Goal: Book appointment/travel/reservation

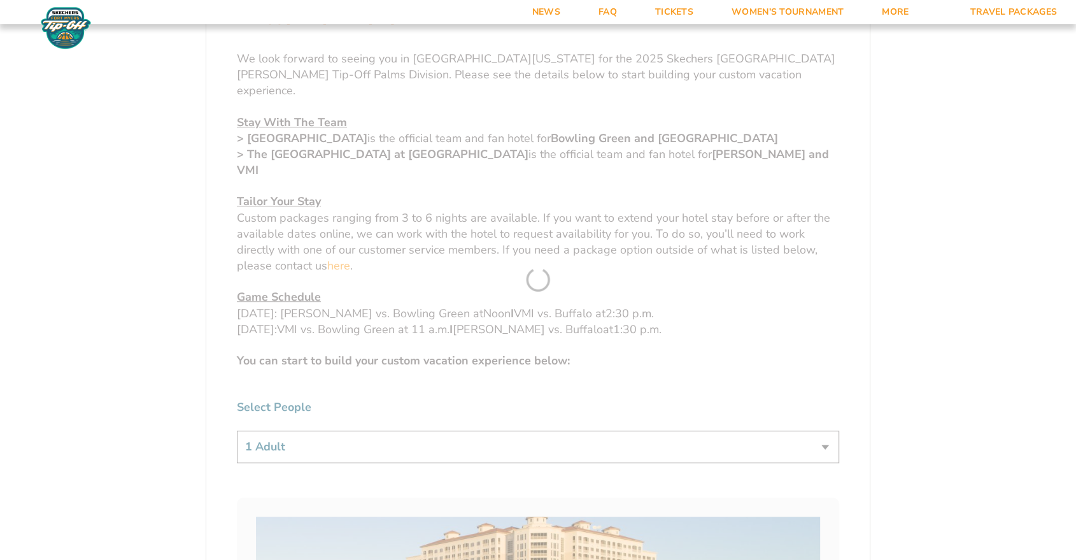
scroll to position [495, 0]
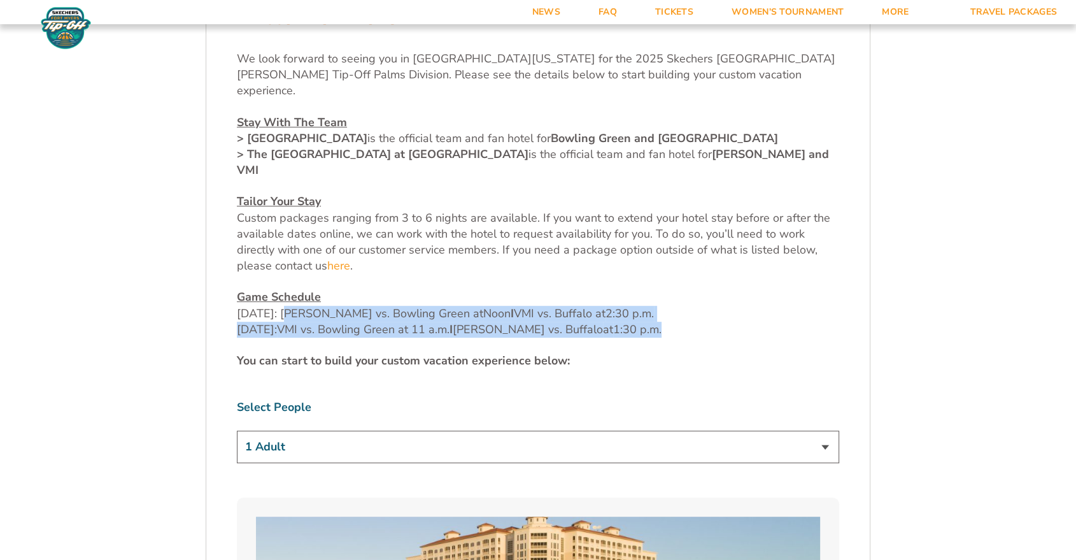
drag, startPoint x: 732, startPoint y: 293, endPoint x: 292, endPoint y: 277, distance: 440.3
click at [292, 289] on p "Game Schedule [DATE]: [PERSON_NAME] vs. Bowling Green at Noon I VMI vs. Buffalo…" at bounding box center [538, 313] width 602 height 48
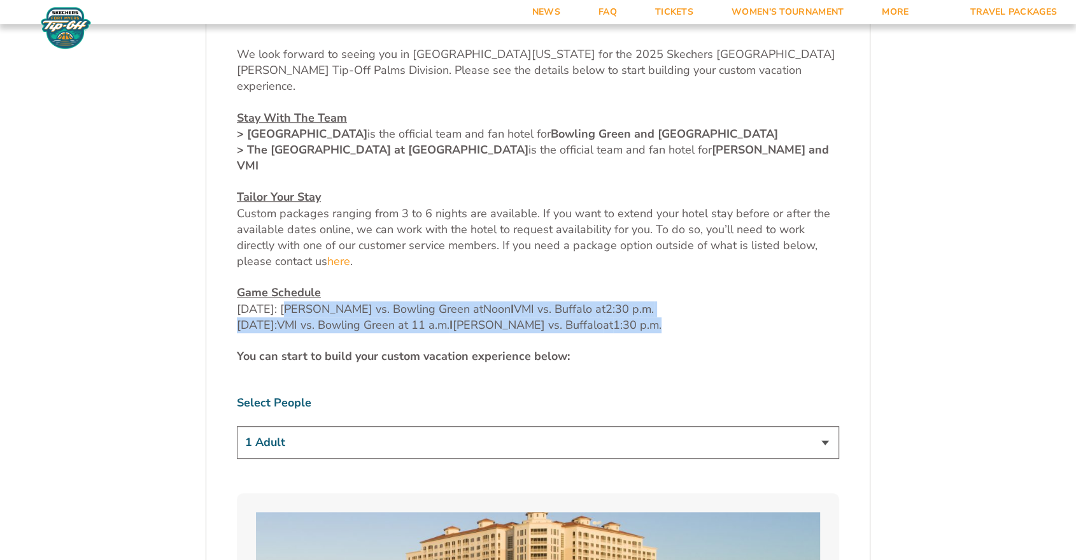
click at [594, 301] on span "VMI vs. Buffalo at" at bounding box center [560, 308] width 92 height 15
drag, startPoint x: 744, startPoint y: 293, endPoint x: 199, endPoint y: 273, distance: 545.5
copy p "[DATE]: [PERSON_NAME] vs. Bowling Green at Noon I VMI vs. Buffalo at 2:30 p.m. …"
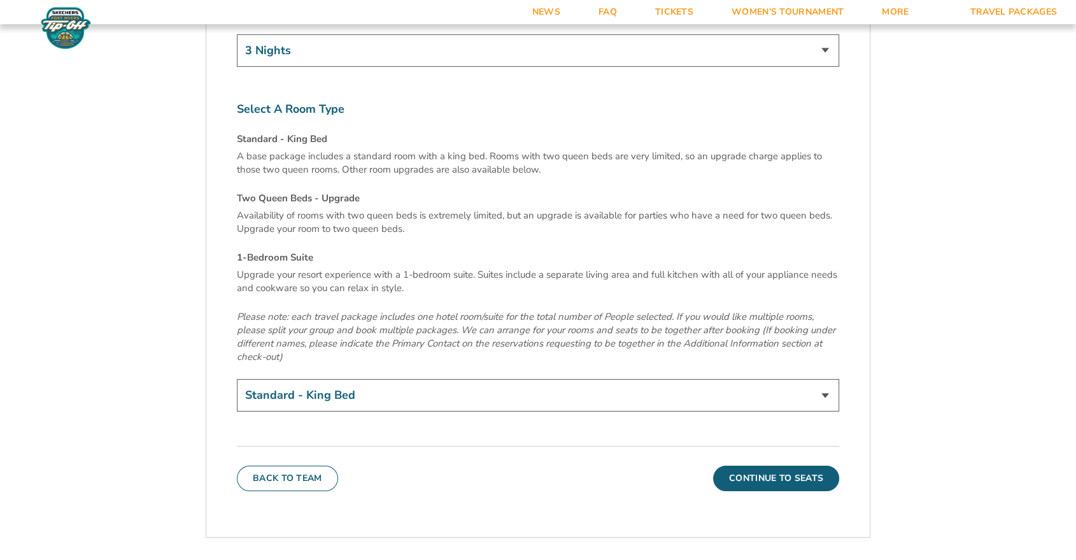
scroll to position [4316, 0]
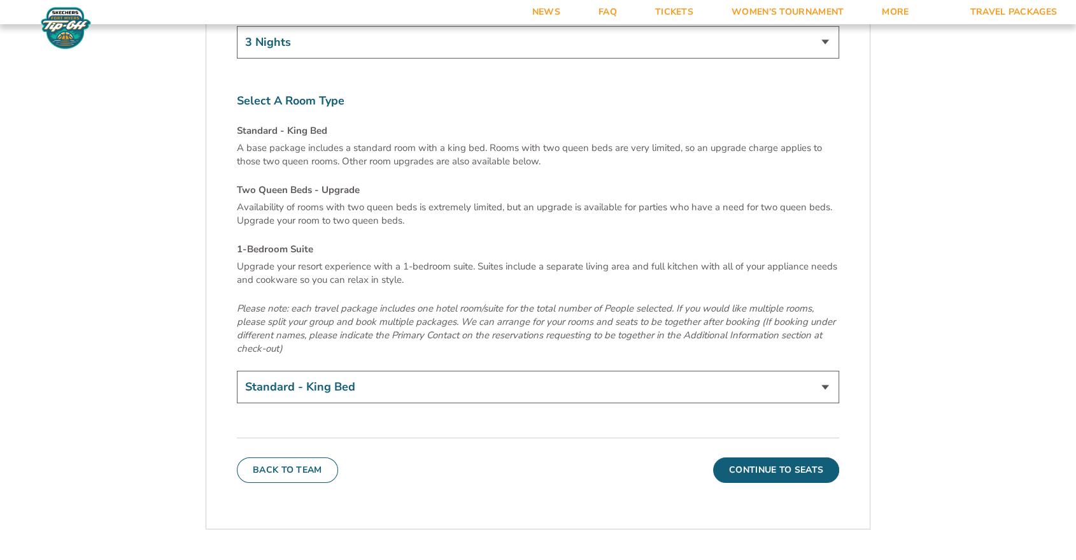
click at [474, 371] on select "Standard - King Bed Two Queen Beds - Upgrade (+$15 per night) 1-Bedroom Suite (…" at bounding box center [538, 387] width 602 height 32
